Goal: Transaction & Acquisition: Download file/media

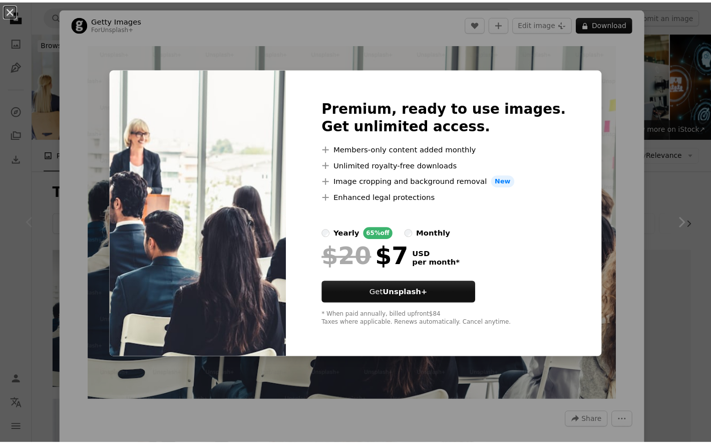
scroll to position [150, 0]
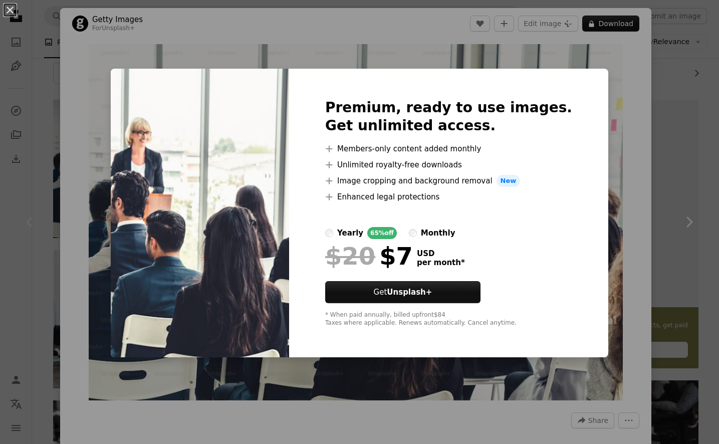
click at [659, 65] on div "An X shape Premium, ready to use images. Get unlimited access. A plus sign Memb…" at bounding box center [359, 222] width 719 height 444
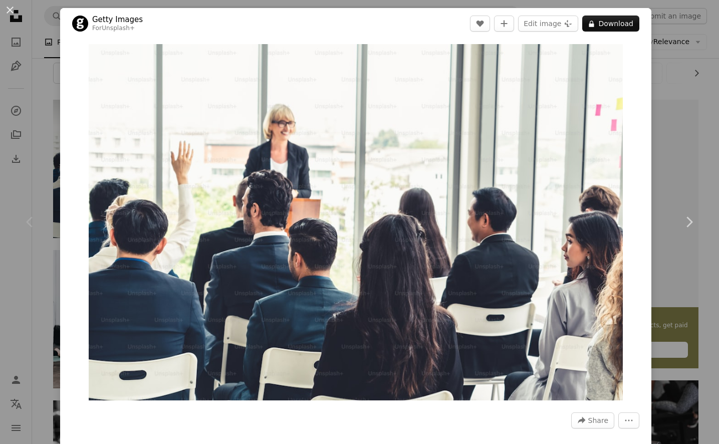
click at [661, 83] on div "An X shape Chevron left Chevron right Getty Images For Unsplash+ A heart A plus…" at bounding box center [359, 222] width 719 height 444
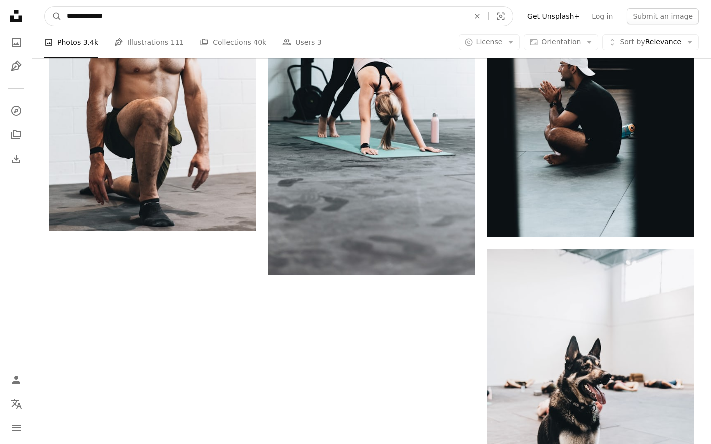
scroll to position [1520, 0]
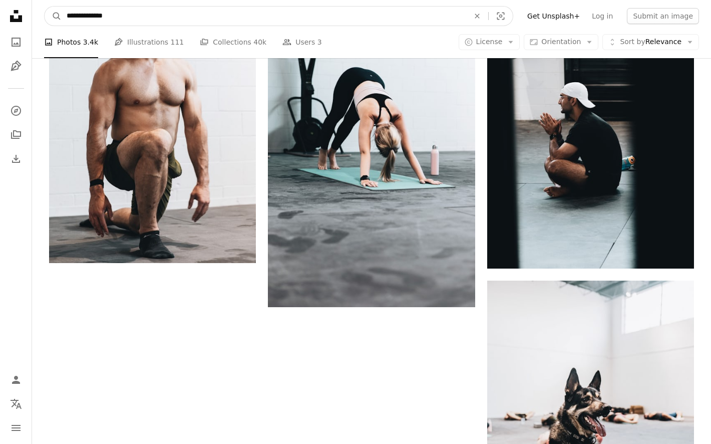
drag, startPoint x: 125, startPoint y: 15, endPoint x: -60, endPoint y: 3, distance: 185.3
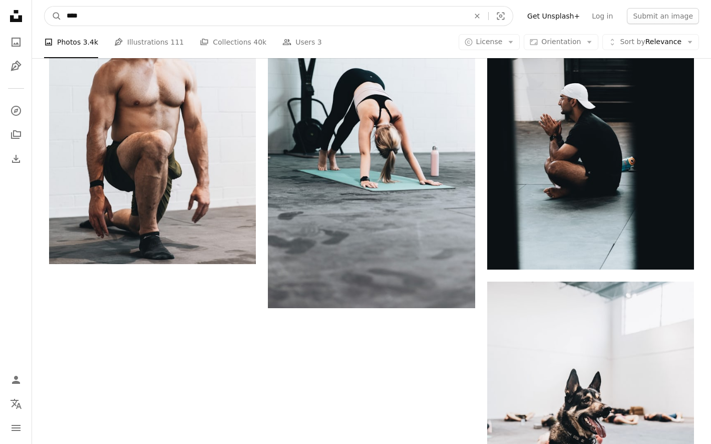
type input "*****"
click button "A magnifying glass" at bounding box center [53, 16] width 17 height 19
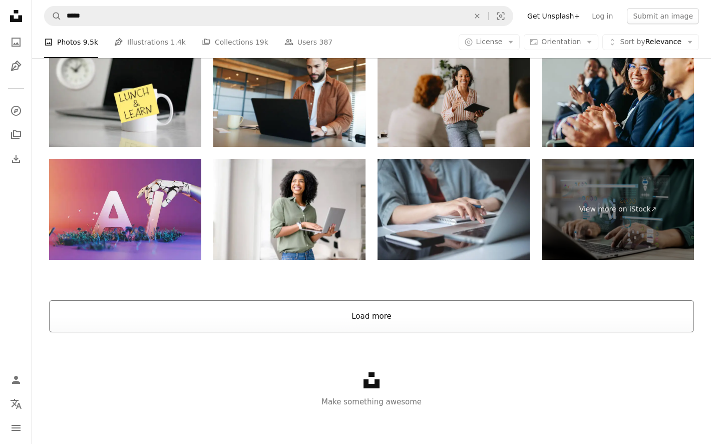
scroll to position [1960, 0]
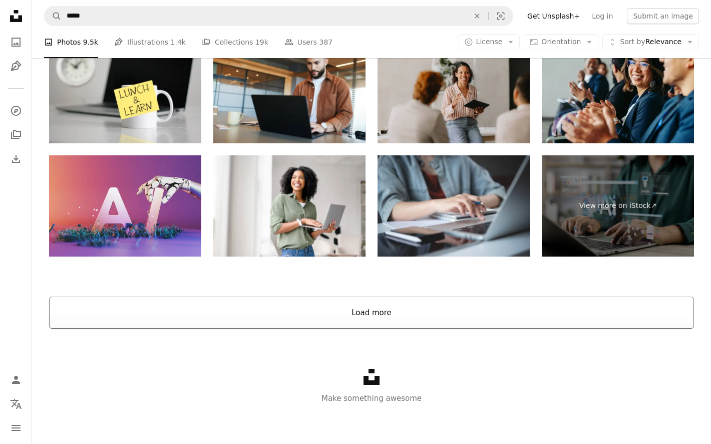
click at [393, 319] on button "Load more" at bounding box center [371, 313] width 645 height 32
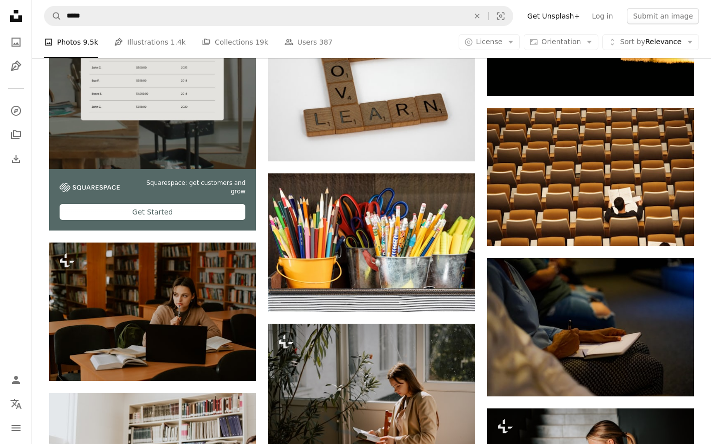
scroll to position [2461, 0]
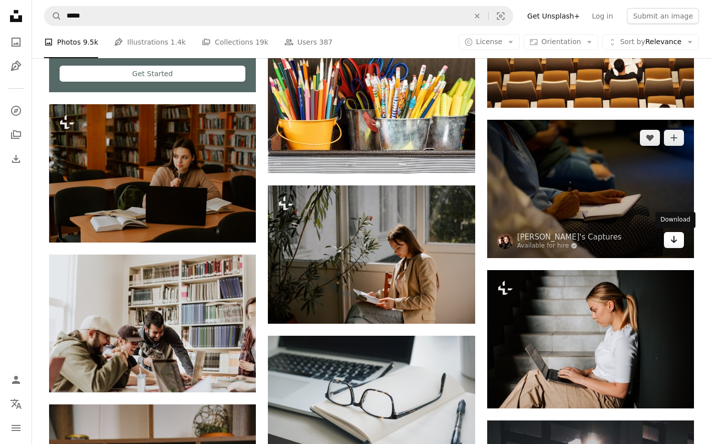
click at [675, 240] on icon "Arrow pointing down" at bounding box center [674, 239] width 8 height 12
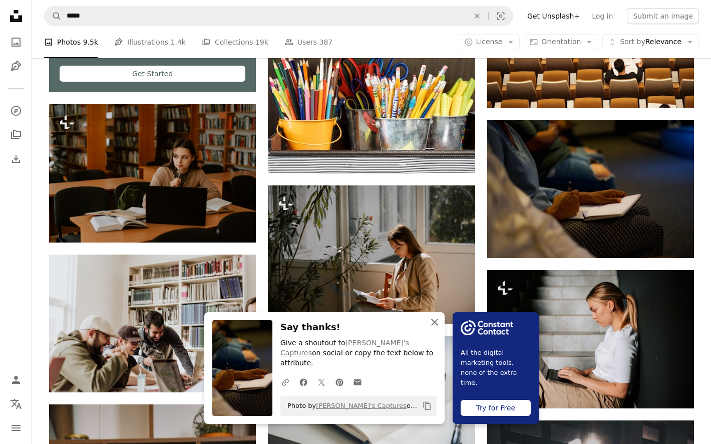
click at [435, 326] on icon "button" at bounding box center [434, 322] width 7 height 7
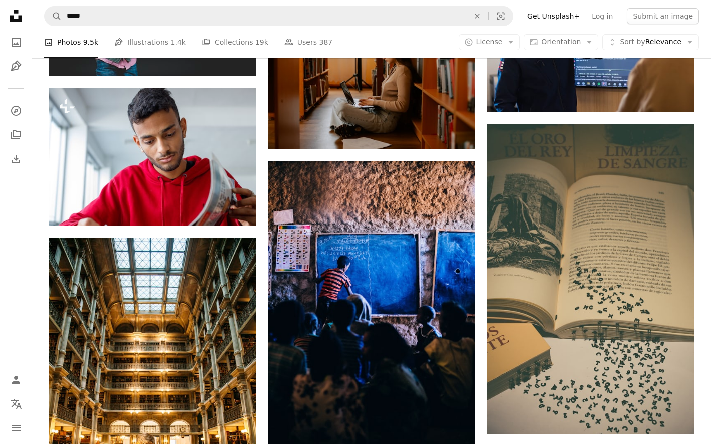
scroll to position [4115, 0]
